Goal: Find contact information: Find contact information

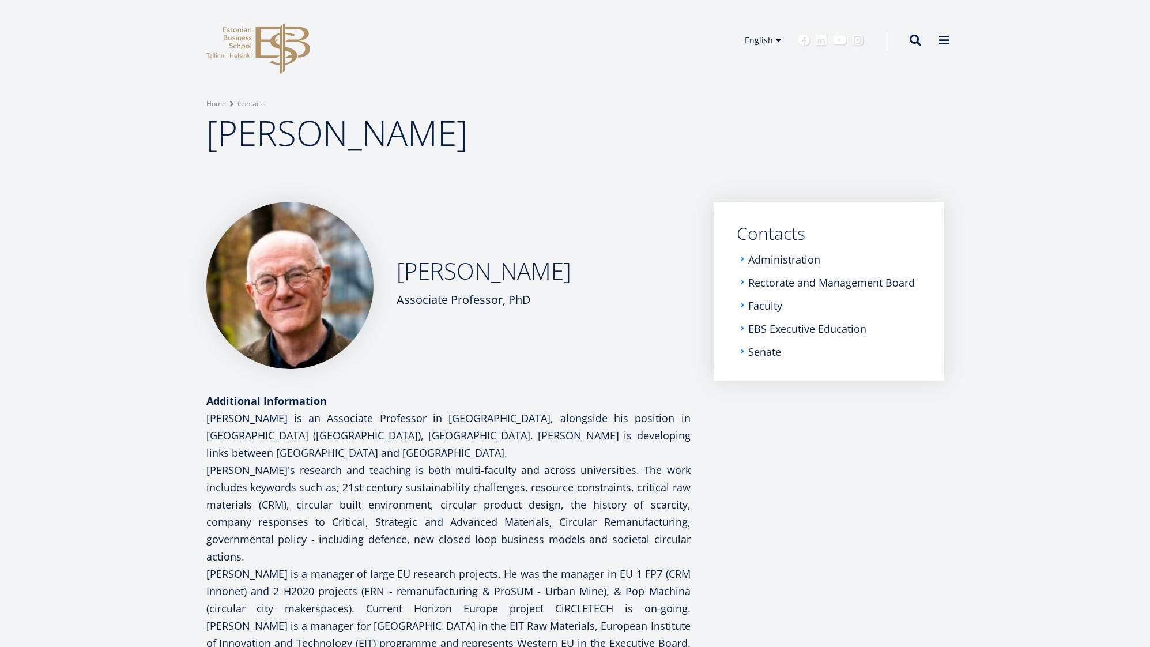
click at [545, 296] on div "[PERSON_NAME] Associate Professor, PhD" at bounding box center [448, 285] width 484 height 167
click at [911, 39] on span at bounding box center [916, 39] width 12 height 12
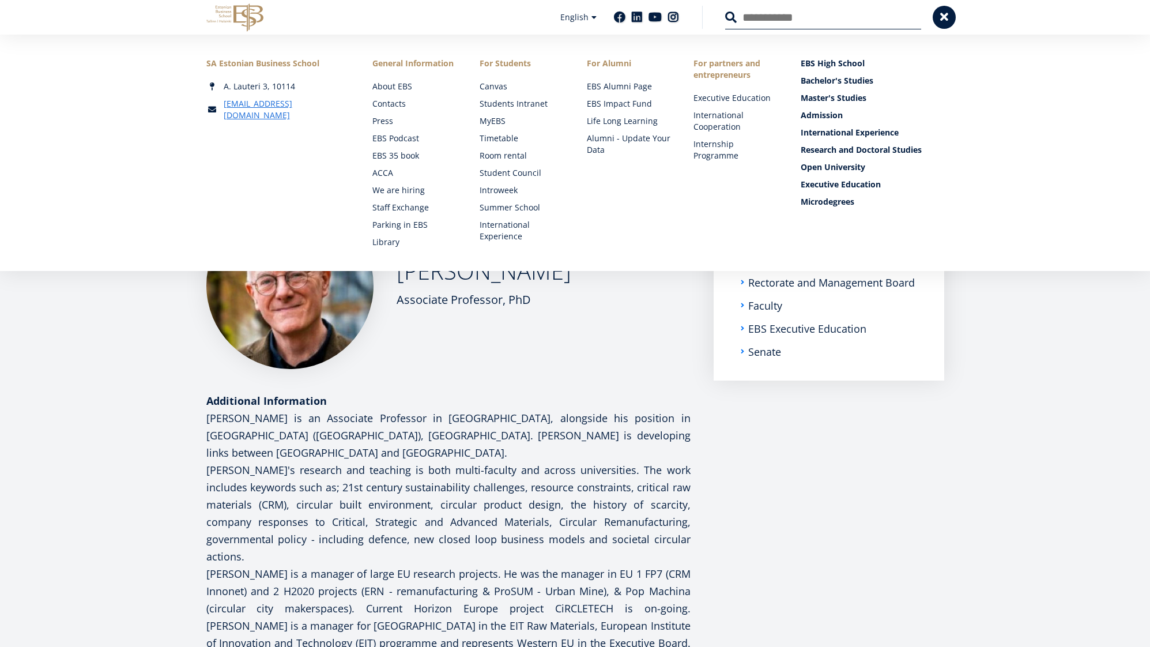
click at [608, 435] on p "[PERSON_NAME] is an Associate Professor in [GEOGRAPHIC_DATA], alongside his pos…" at bounding box center [448, 435] width 484 height 52
click at [732, 449] on aside "Submenu EN Contacts Administration Rectorate and Management Board Faculty EBS E…" at bounding box center [829, 572] width 231 height 740
drag, startPoint x: 982, startPoint y: 481, endPoint x: 946, endPoint y: 442, distance: 53.8
click at [981, 480] on div "[PERSON_NAME] Associate Professor, PhD Additional Information [PERSON_NAME] is …" at bounding box center [575, 572] width 830 height 740
drag, startPoint x: 894, startPoint y: 491, endPoint x: 589, endPoint y: 466, distance: 305.4
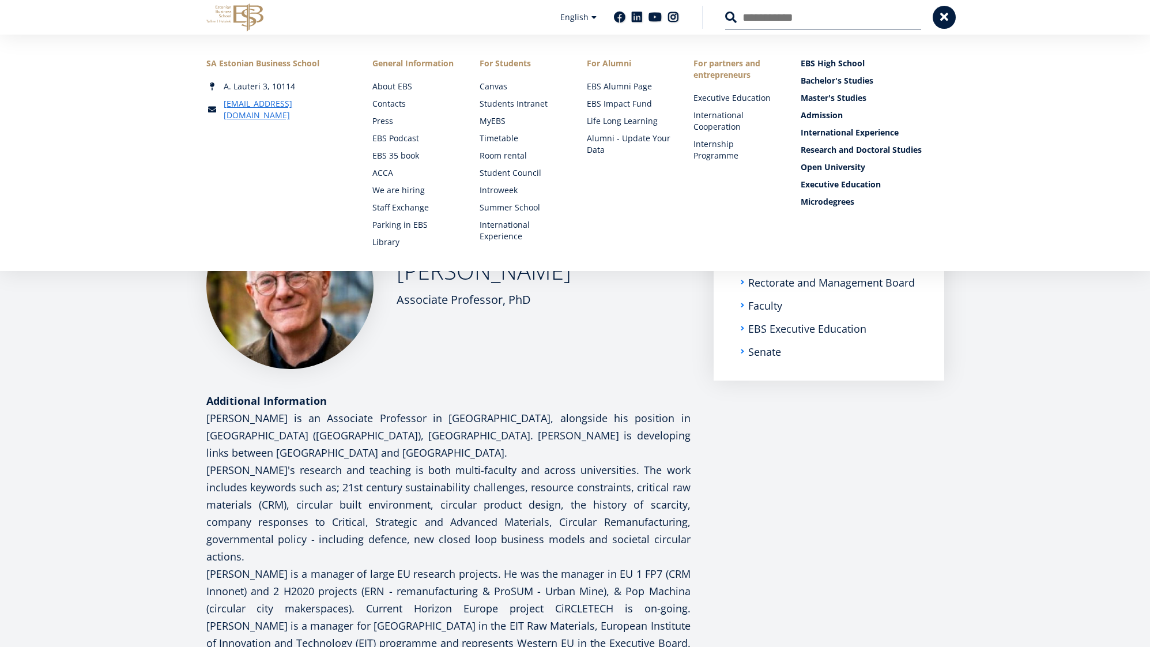
click at [893, 491] on aside "Submenu EN Contacts Administration Rectorate and Management Board Faculty EBS E…" at bounding box center [829, 572] width 231 height 740
click at [308, 370] on div "[PERSON_NAME] Associate Professor, PhD Additional Information [PERSON_NAME] is …" at bounding box center [448, 572] width 484 height 740
click at [944, 17] on span at bounding box center [945, 16] width 12 height 12
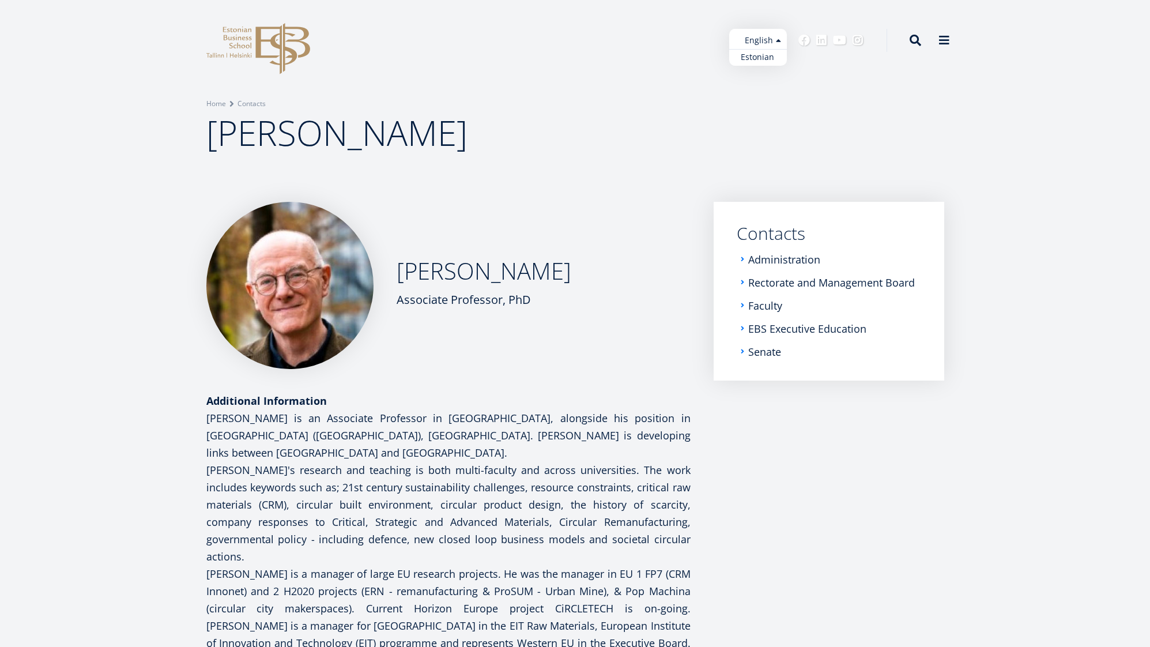
click at [768, 43] on ul "Estonian English" at bounding box center [758, 47] width 58 height 37
click at [760, 58] on link "Estonian" at bounding box center [758, 57] width 58 height 17
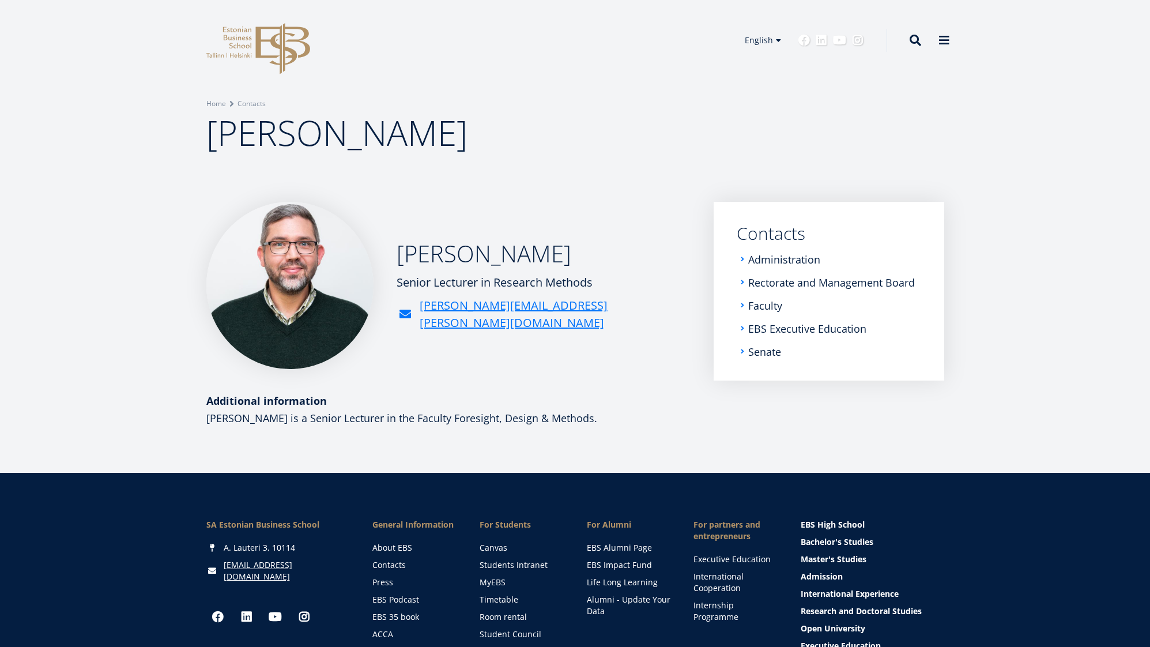
drag, startPoint x: 570, startPoint y: 315, endPoint x: 398, endPoint y: 306, distance: 172.7
click at [391, 304] on div "[PERSON_NAME] Senior Lecturer in Research Methods [PERSON_NAME][EMAIL_ADDRESS][…" at bounding box center [448, 285] width 484 height 167
click at [606, 416] on h4 "David McBee is a Senior Lecturer in the Faculty Foresight, Design & Methods." at bounding box center [448, 417] width 484 height 17
